Goal: Go to known website: Access a specific website the user already knows

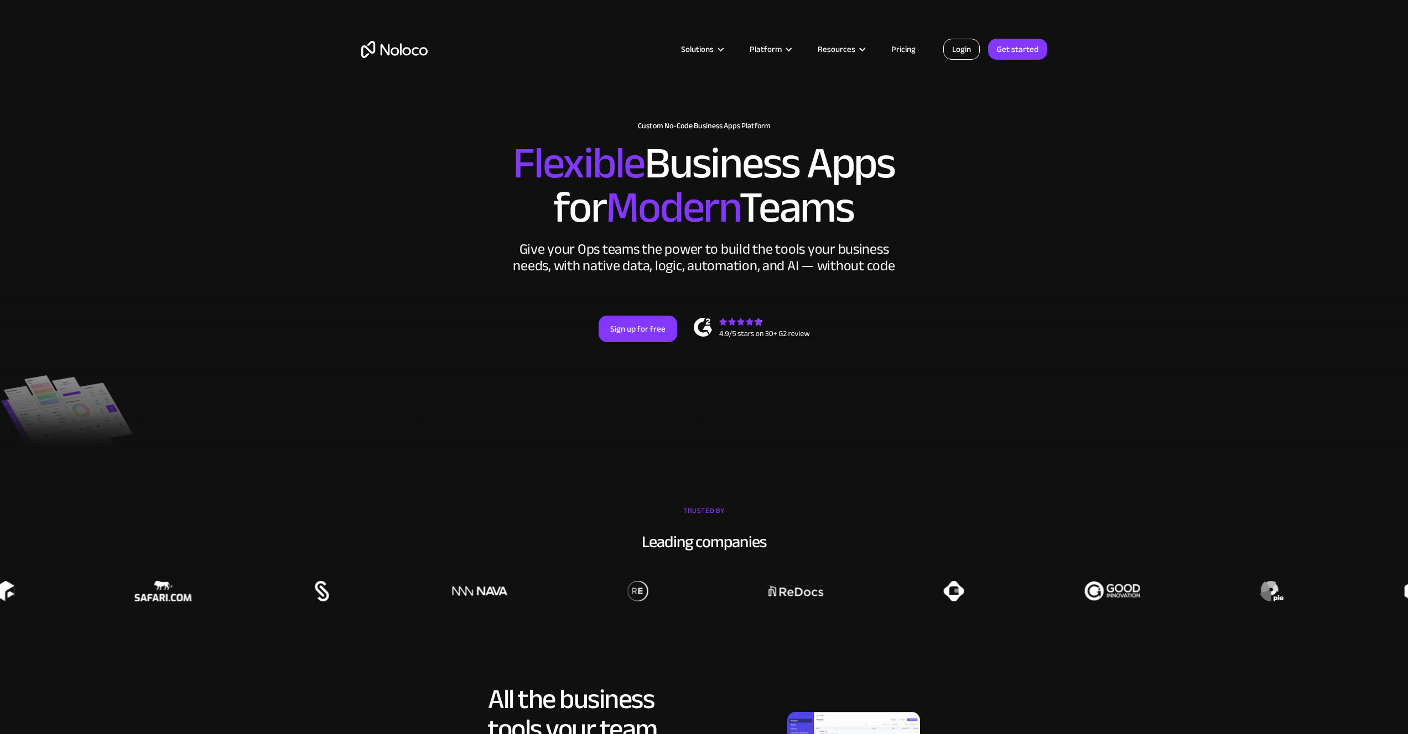
click at [956, 53] on link "Login" at bounding box center [961, 49] width 37 height 21
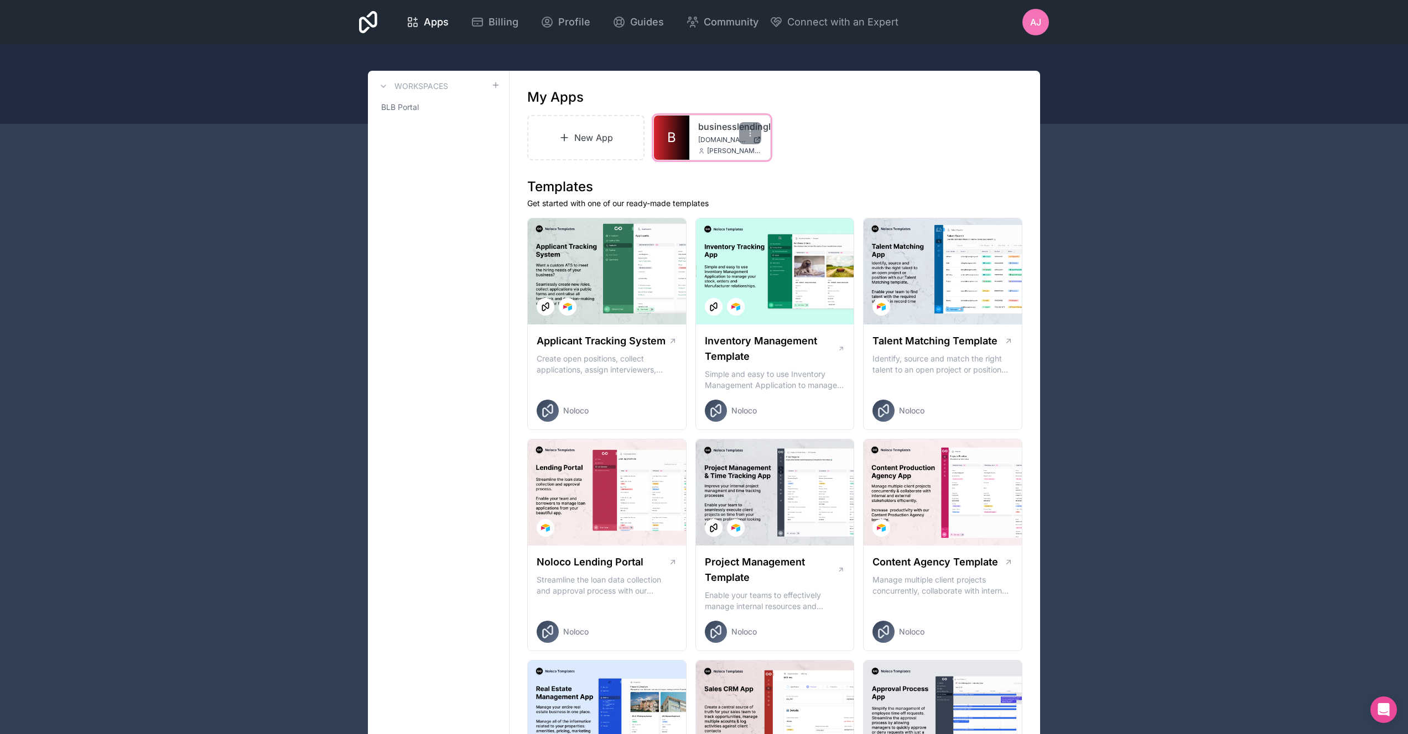
click at [692, 138] on div "businesslendingblueprint app.blbnetwork.com abel@hermon.io" at bounding box center [729, 138] width 81 height 44
click at [695, 135] on div "businesslendingblueprint app.blbnetwork.com abel@hermon.io" at bounding box center [729, 138] width 81 height 44
click at [710, 150] on span "abel@hermon.io" at bounding box center [734, 151] width 54 height 9
click at [711, 129] on link "businesslendingblueprint" at bounding box center [729, 126] width 63 height 13
